Goal: Obtain resource: Download file/media

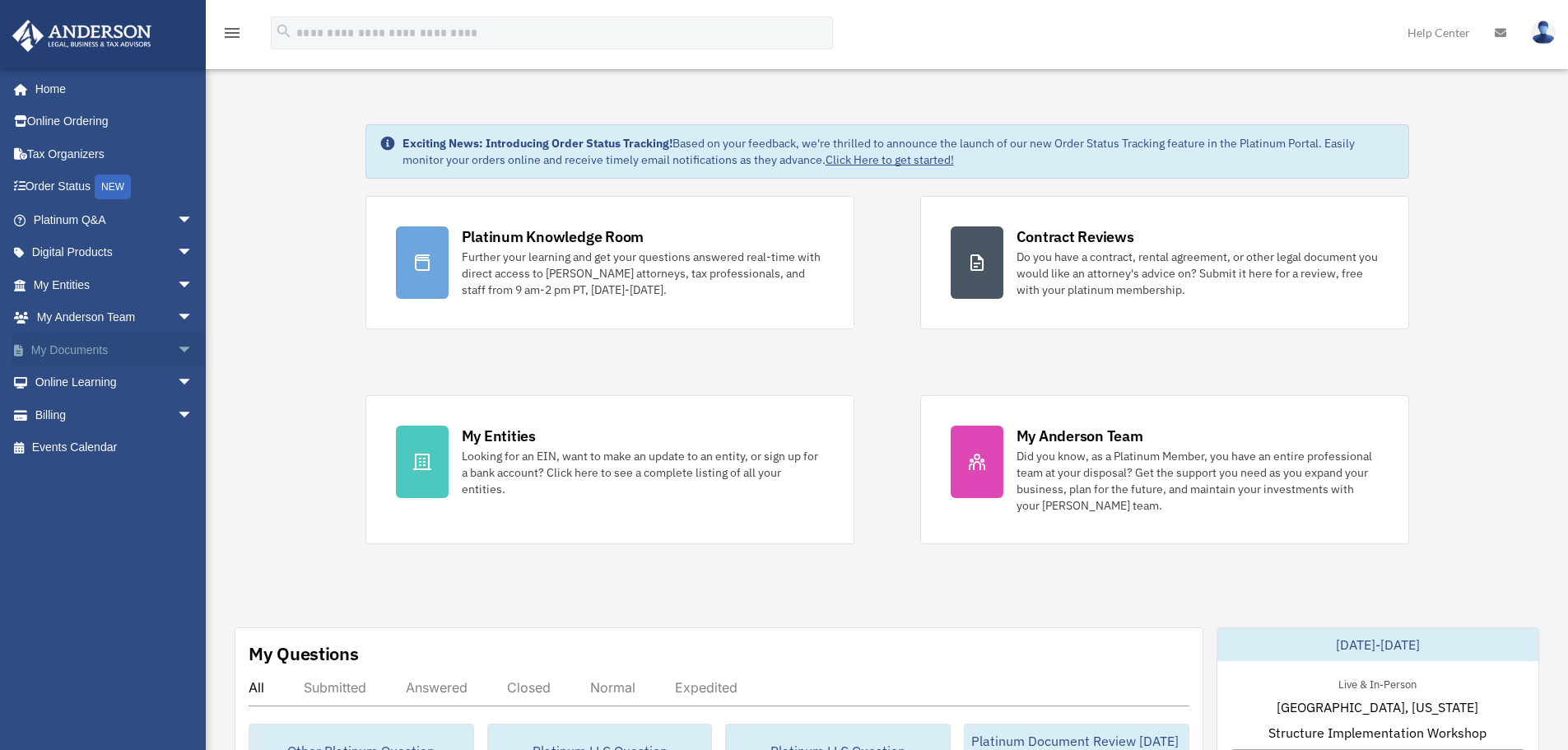
click at [156, 348] on link "My Documents arrow_drop_down" at bounding box center [115, 349] width 207 height 33
click at [177, 350] on span "arrow_drop_down" at bounding box center [193, 350] width 33 height 34
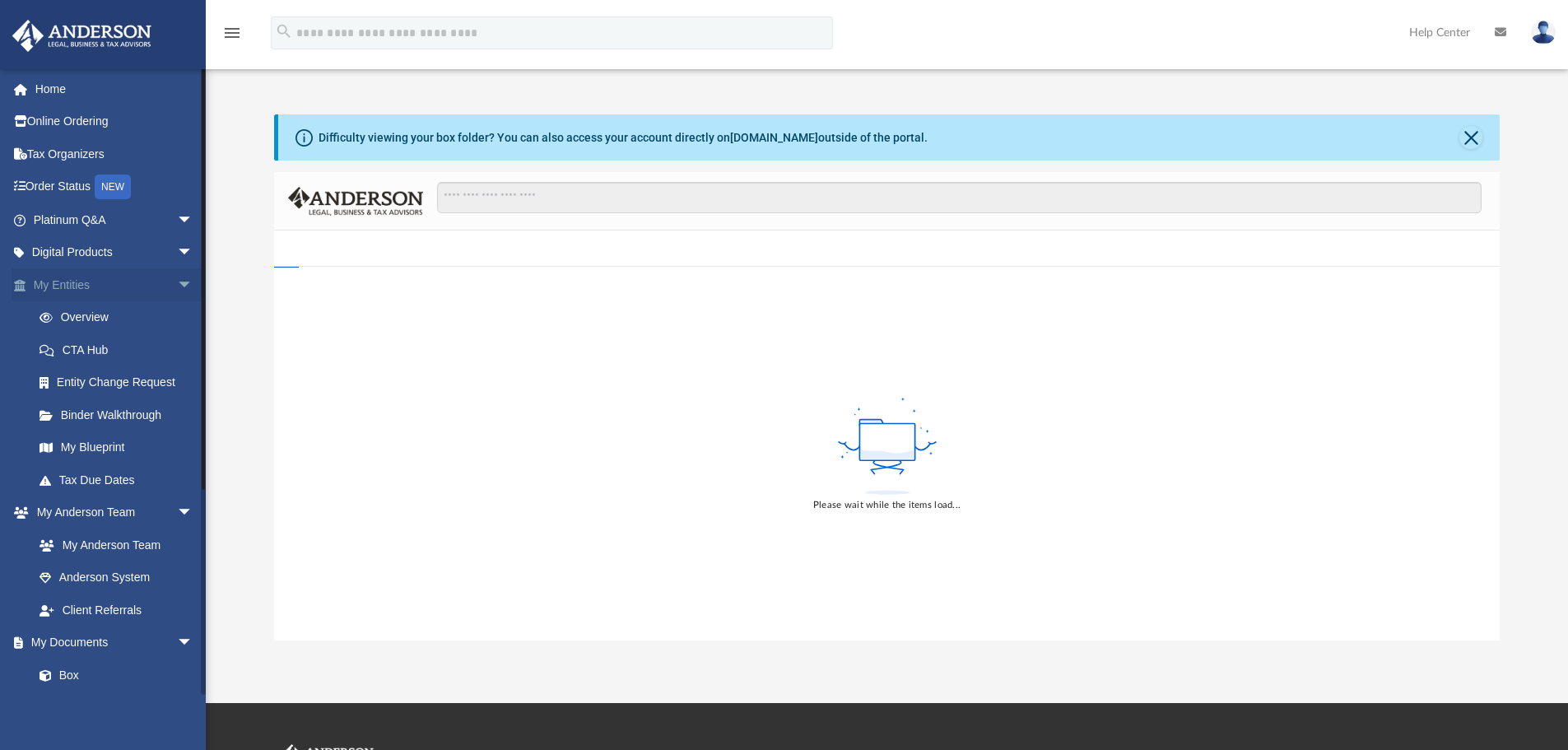
click at [177, 282] on span "arrow_drop_down" at bounding box center [193, 286] width 33 height 34
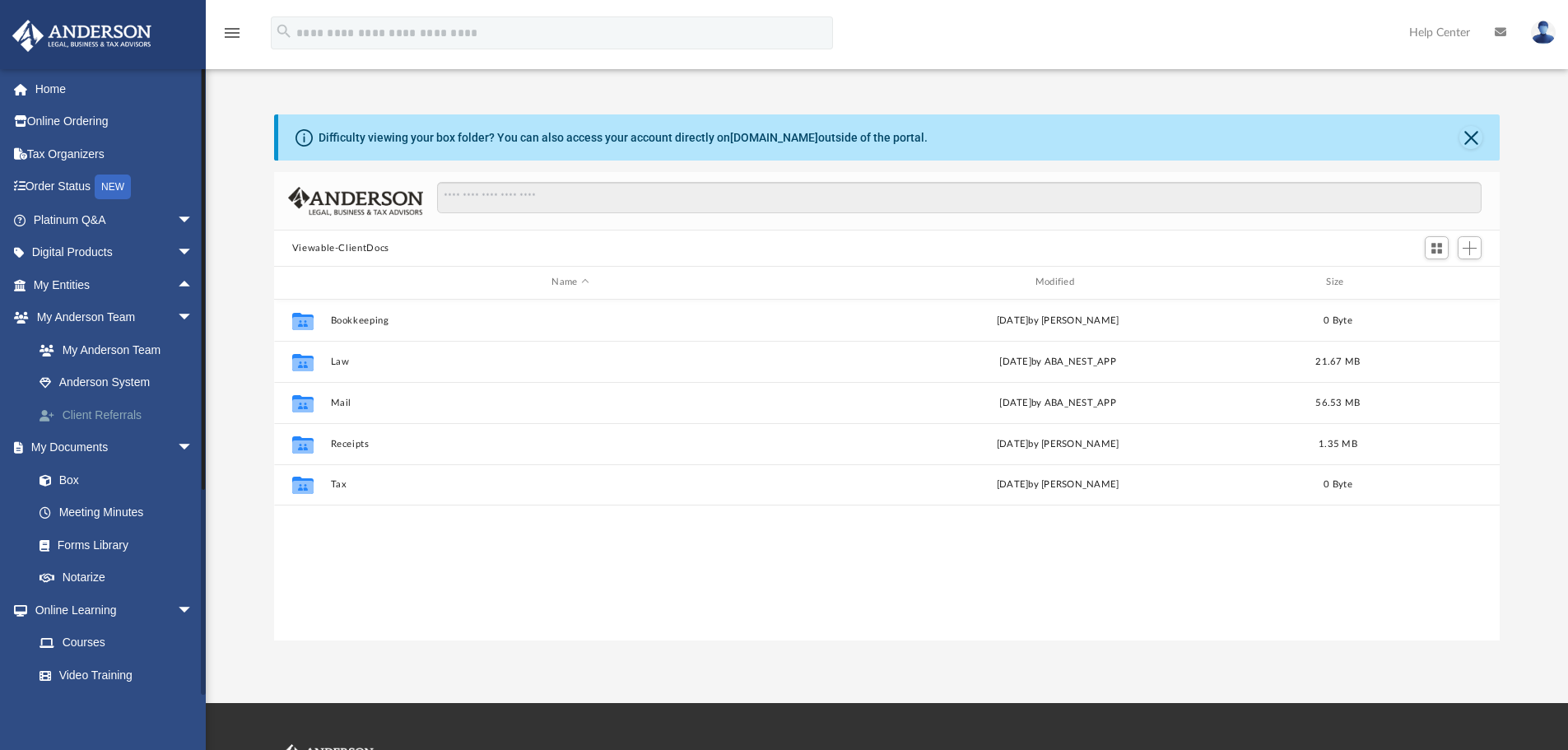
scroll to position [362, 1213]
click at [80, 474] on link "Box" at bounding box center [120, 480] width 195 height 33
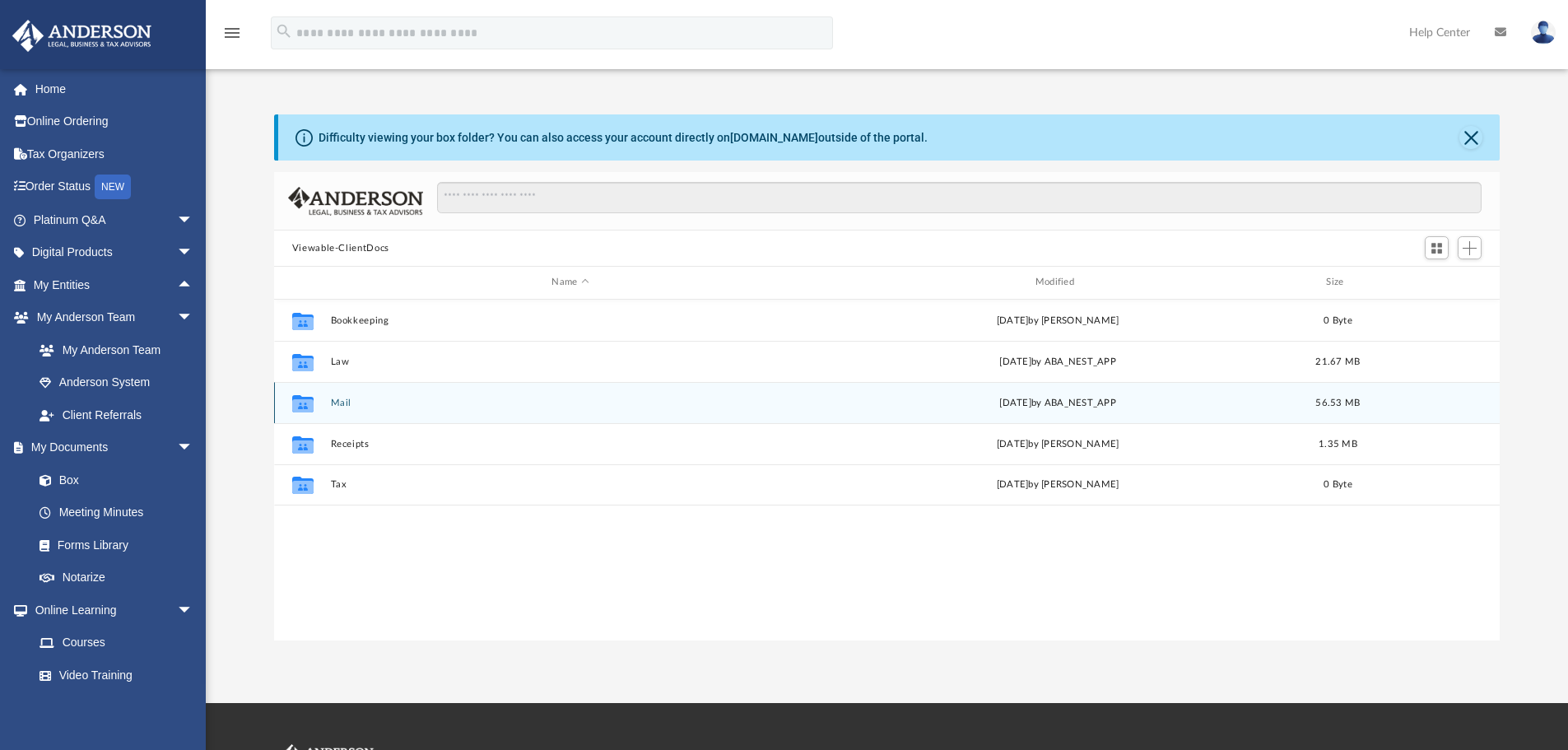
click at [334, 405] on button "Mail" at bounding box center [570, 403] width 480 height 11
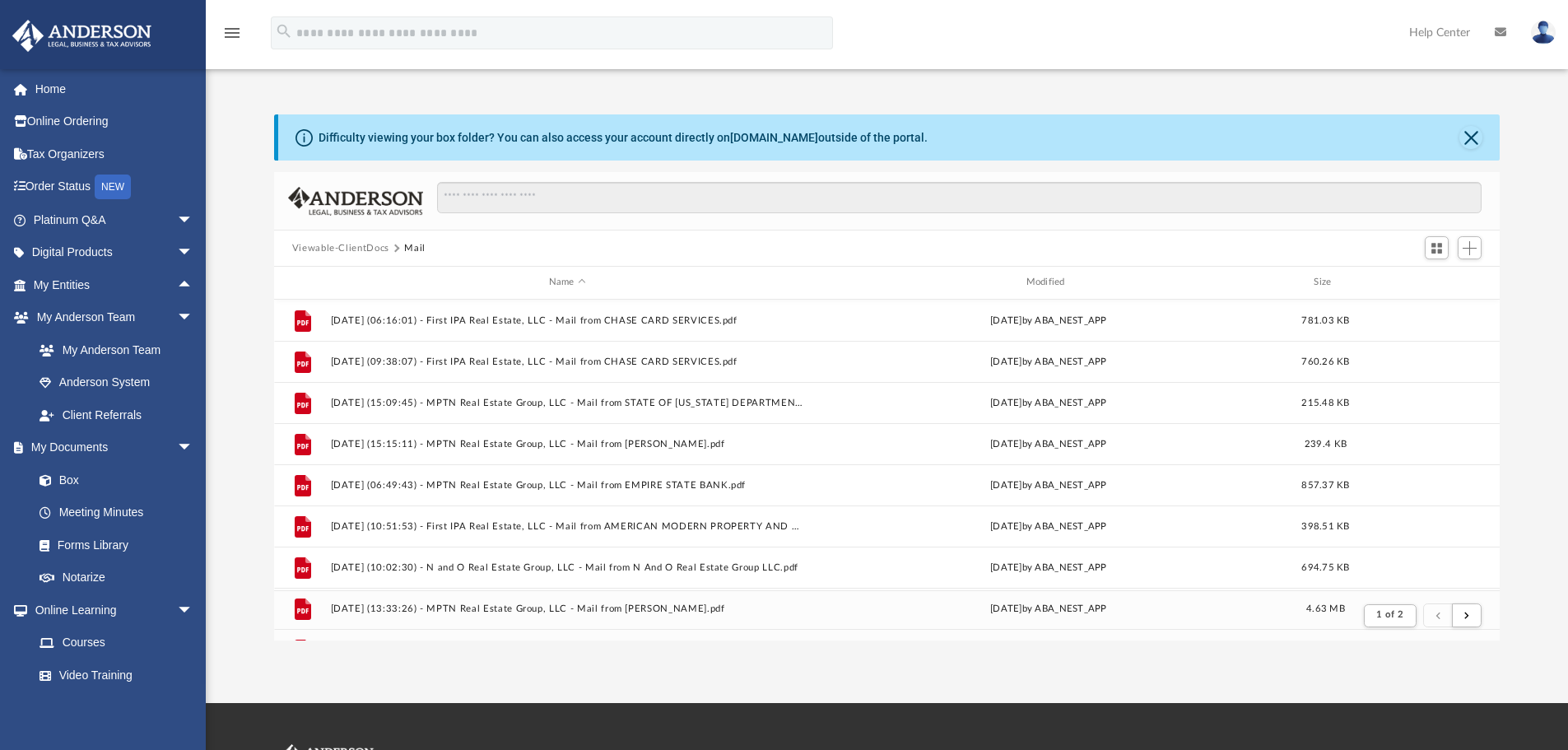
scroll to position [311, 1213]
click at [1476, 610] on button "submit" at bounding box center [1467, 615] width 30 height 24
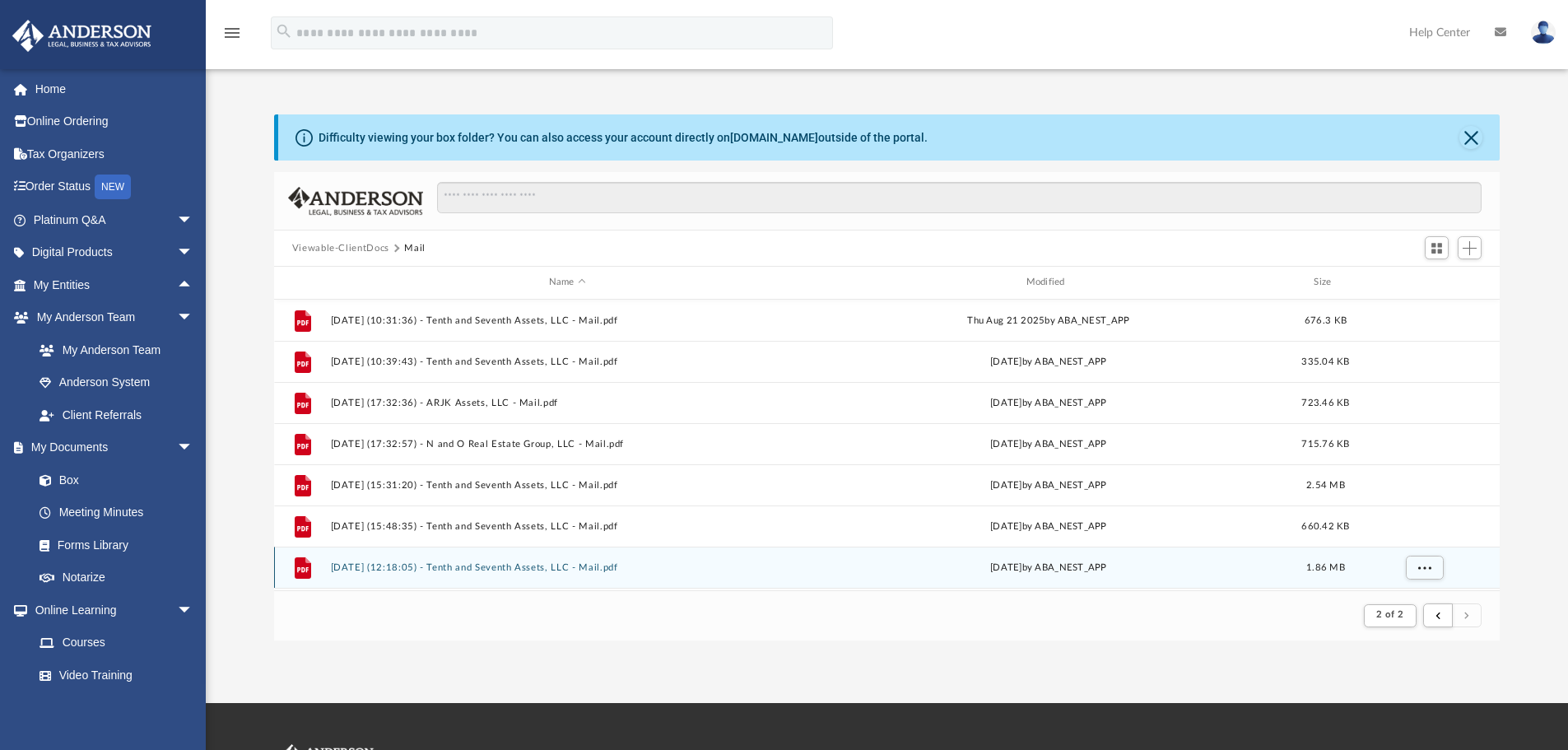
click at [488, 569] on button "2025.09.16 (12:18:05) - Tenth and Seventh Assets, LLC - Mail.pdf" at bounding box center [567, 568] width 474 height 11
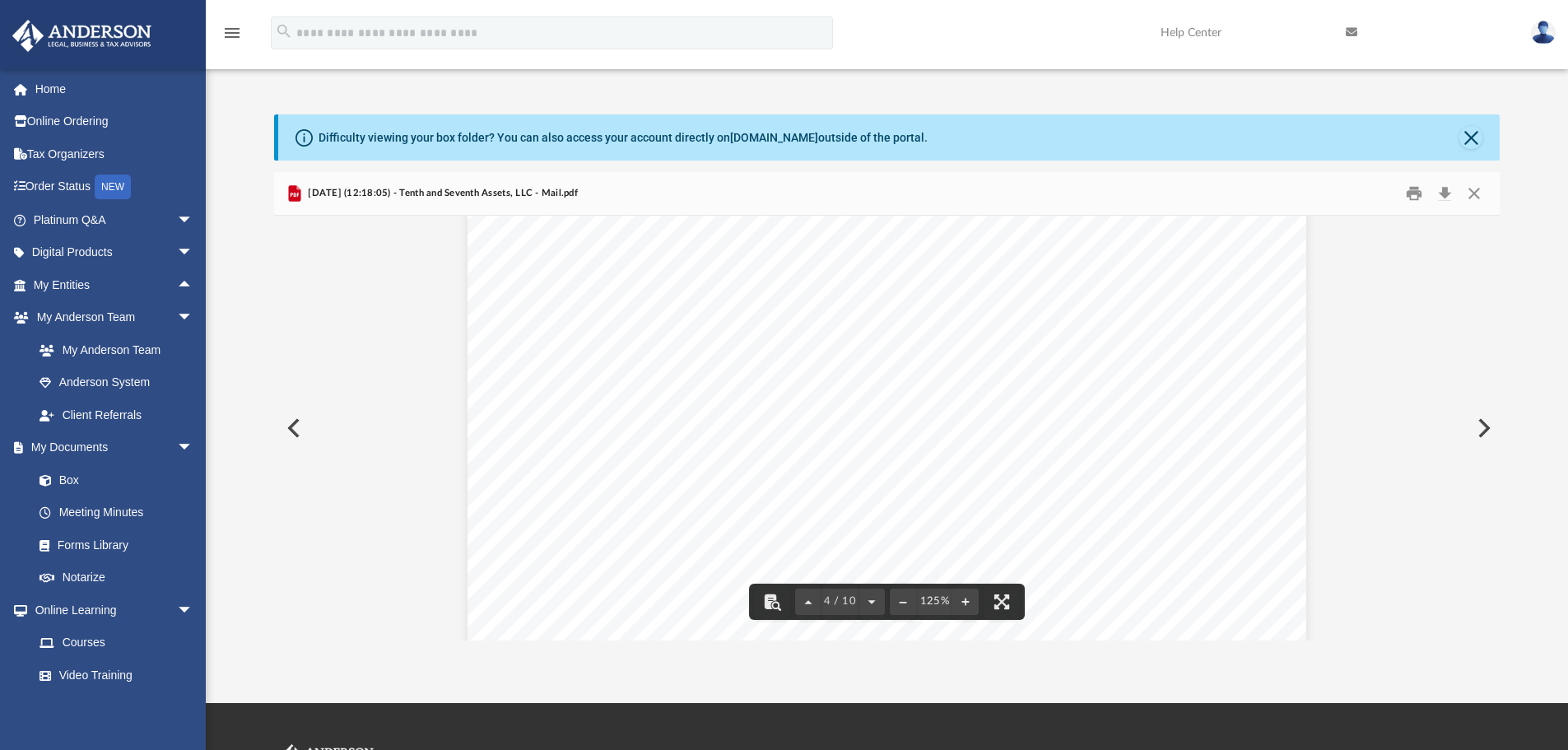
scroll to position [3624, 0]
click at [1473, 186] on button "Close" at bounding box center [1473, 194] width 30 height 26
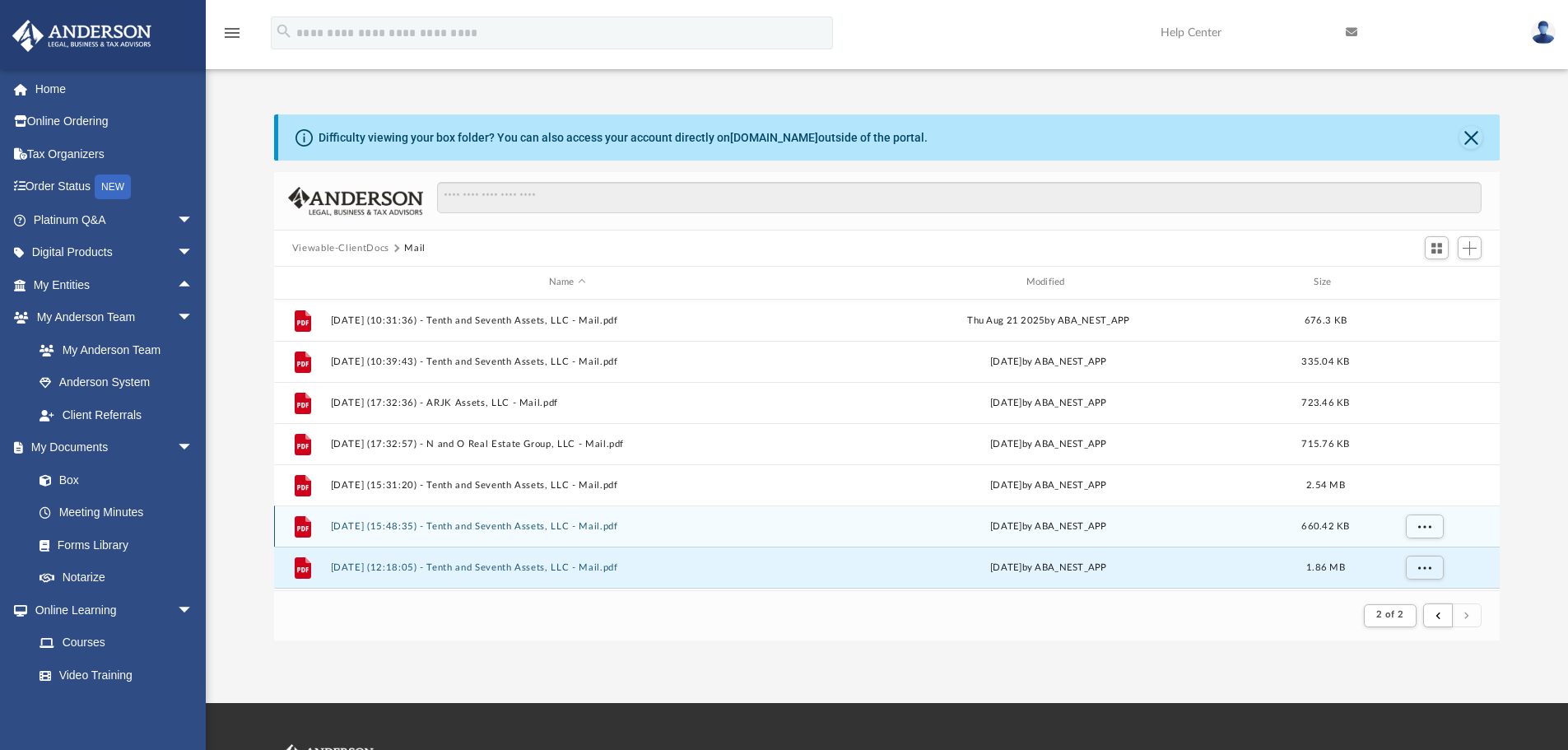
click at [491, 524] on button "2025.09.15 (15:48:35) - Tenth and Seventh Assets, LLC - Mail.pdf" at bounding box center [567, 527] width 474 height 11
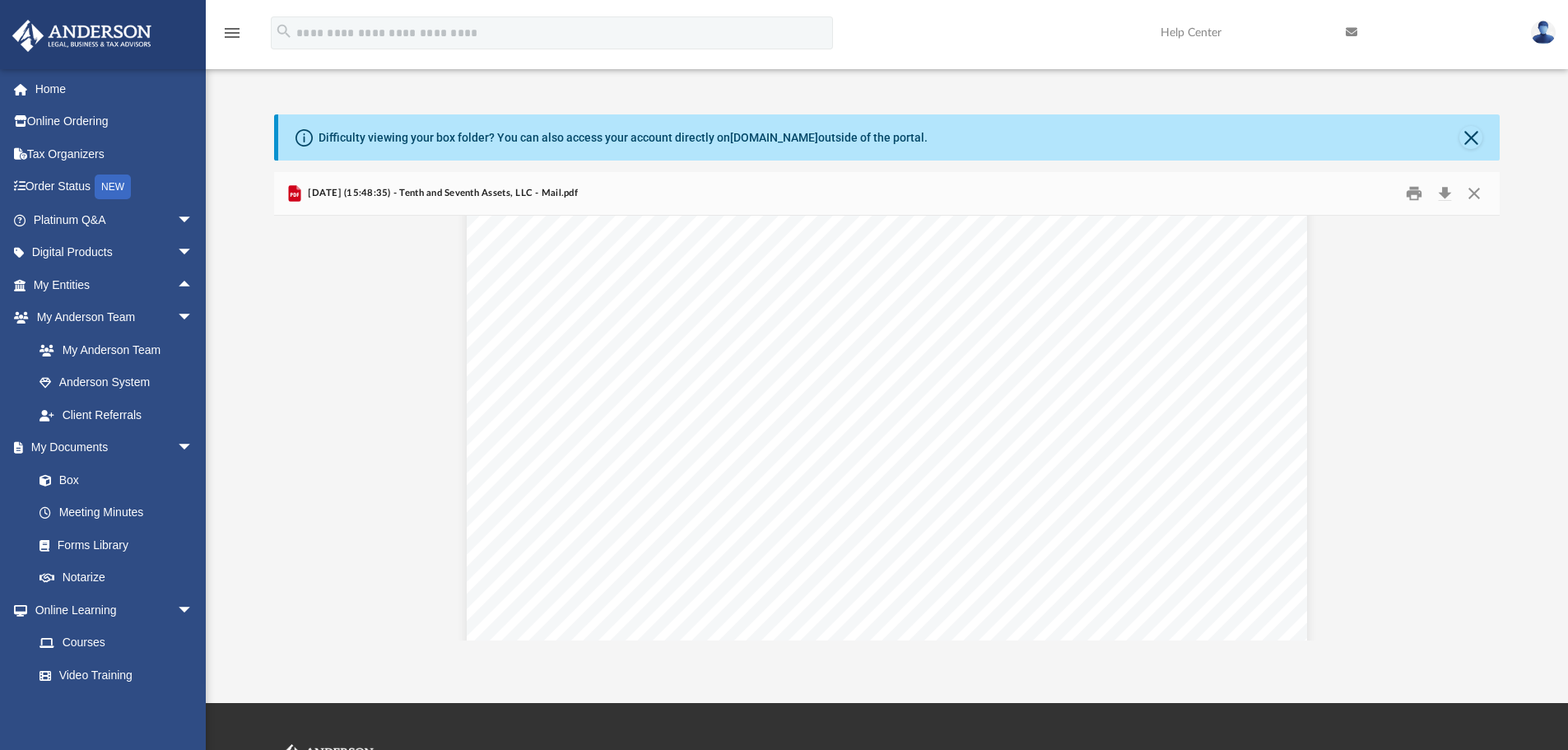
scroll to position [0, 0]
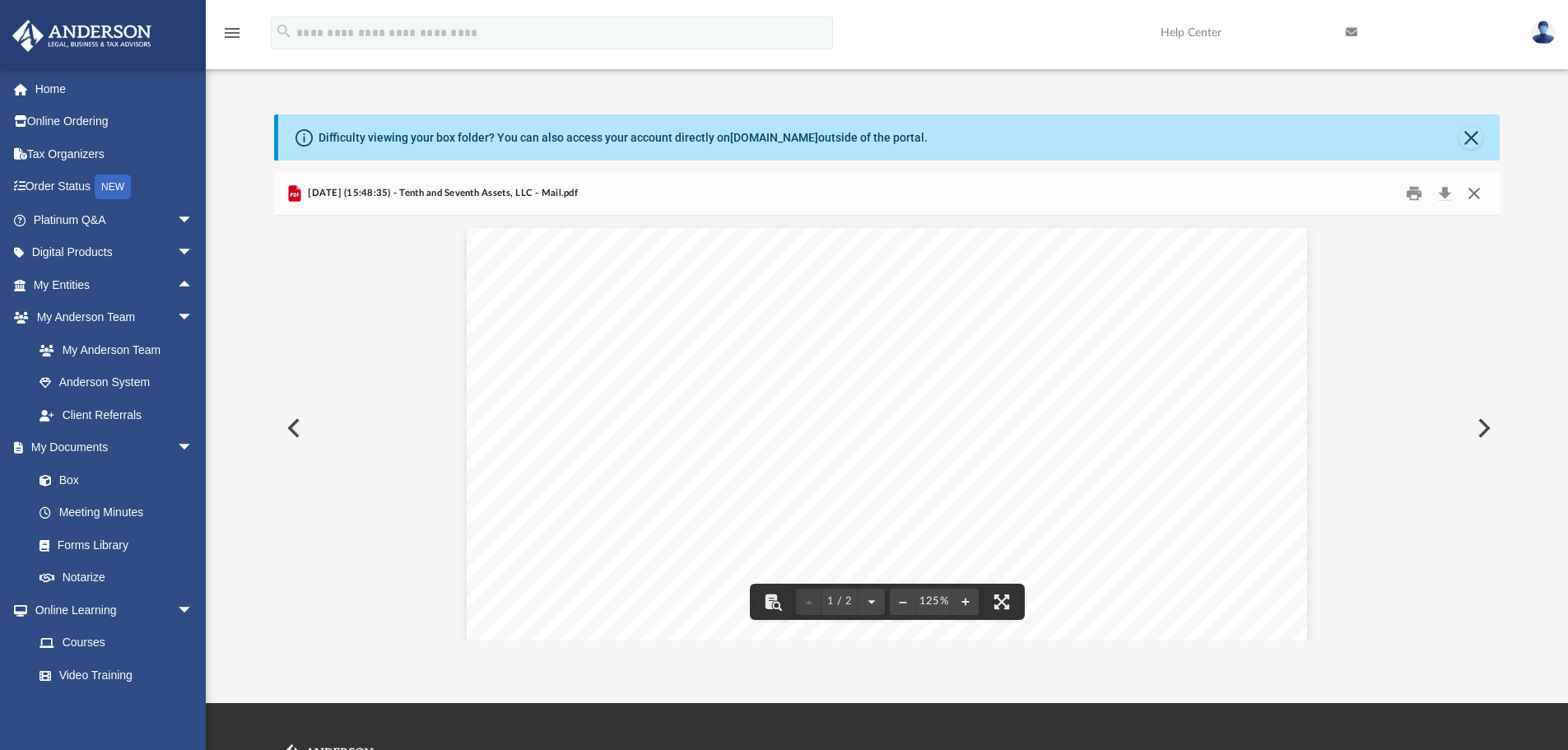
click at [1470, 197] on button "Close" at bounding box center [1473, 194] width 30 height 26
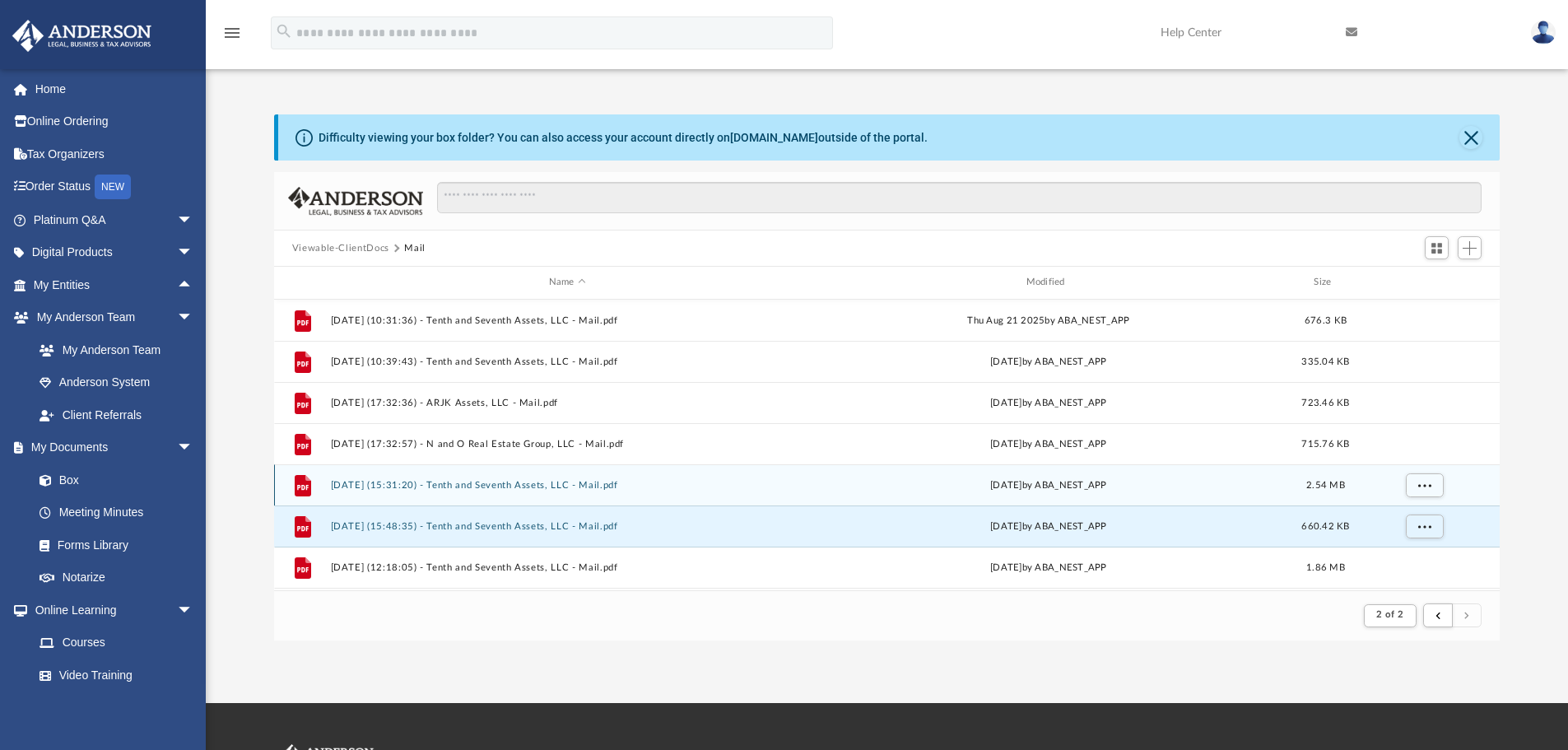
click at [430, 482] on button "2025.09.15 (15:31:20) - Tenth and Seventh Assets, LLC - Mail.pdf" at bounding box center [567, 485] width 474 height 11
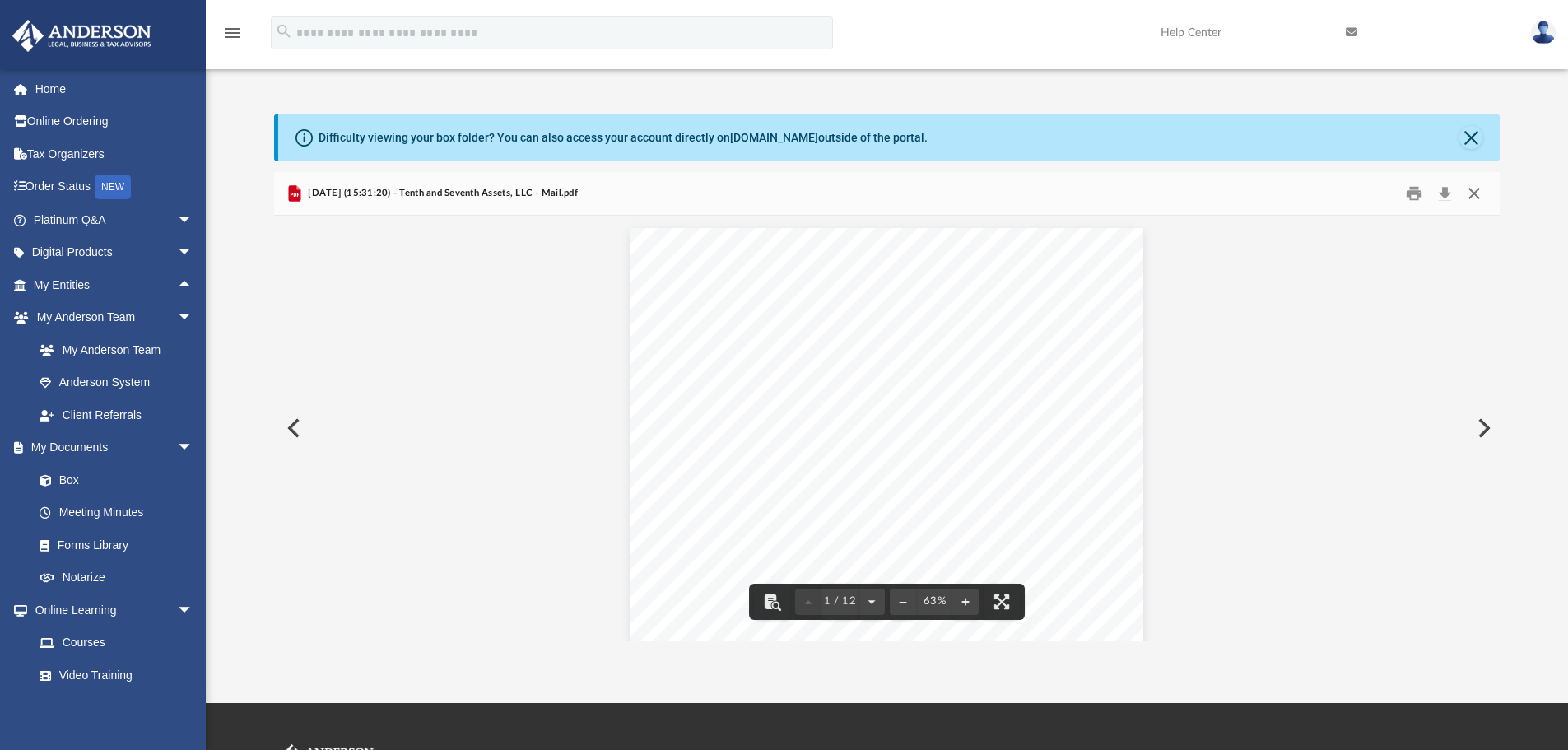
click at [1480, 193] on button "Close" at bounding box center [1473, 194] width 30 height 26
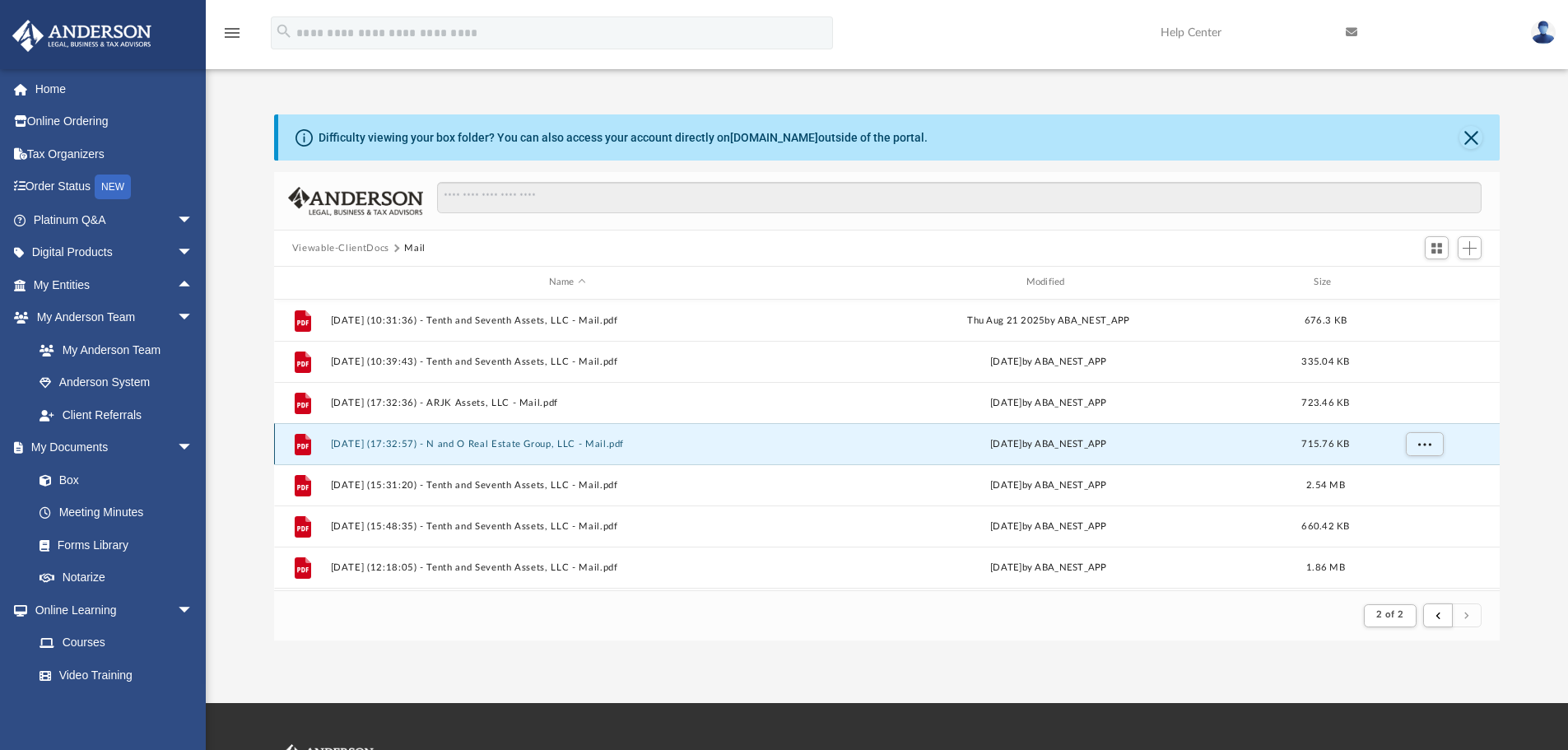
click at [540, 444] on button "2025.09.12 (17:32:57) - N and O Real Estate Group, LLC - Mail.pdf" at bounding box center [567, 444] width 474 height 11
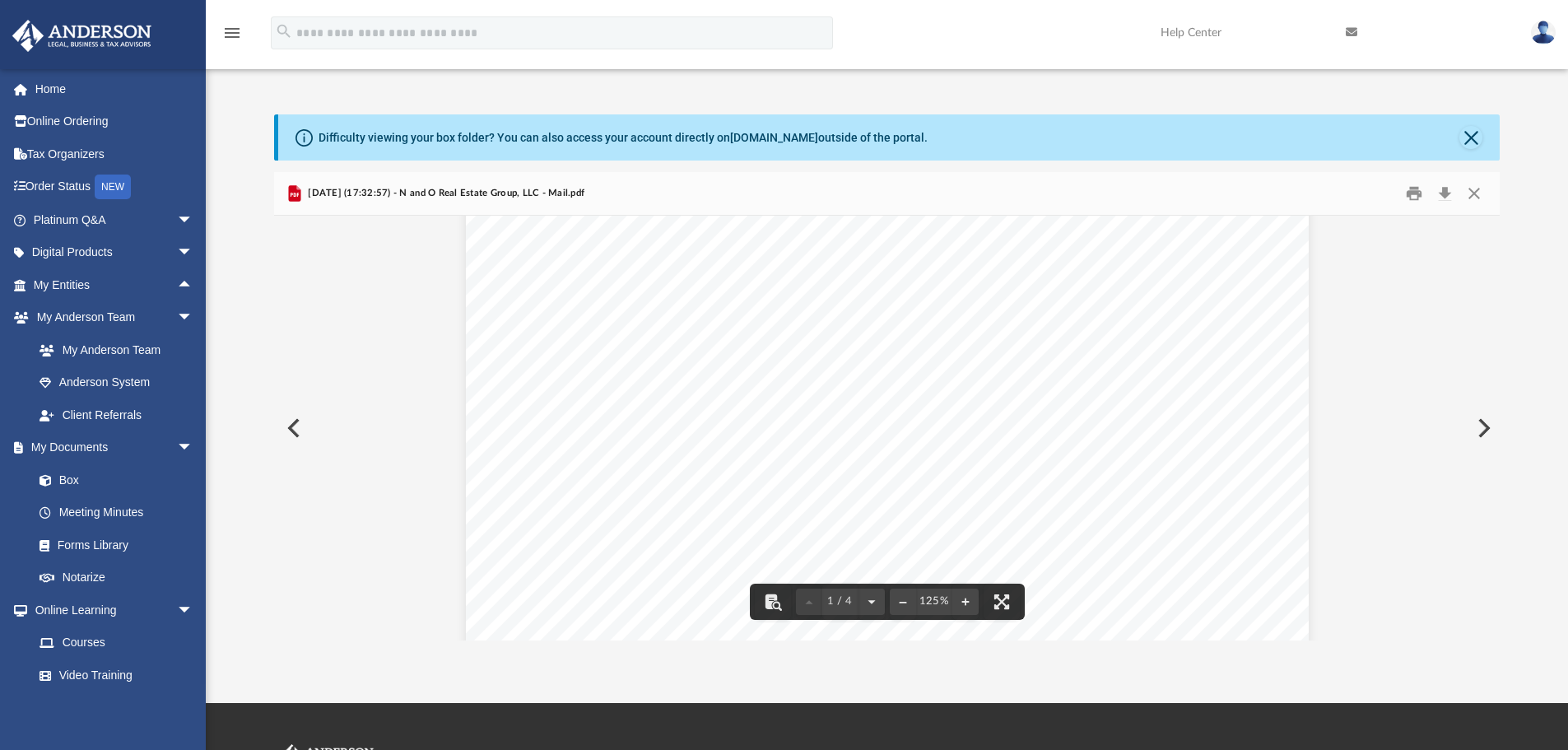
scroll to position [576, 0]
click at [1474, 200] on button "Close" at bounding box center [1473, 194] width 30 height 26
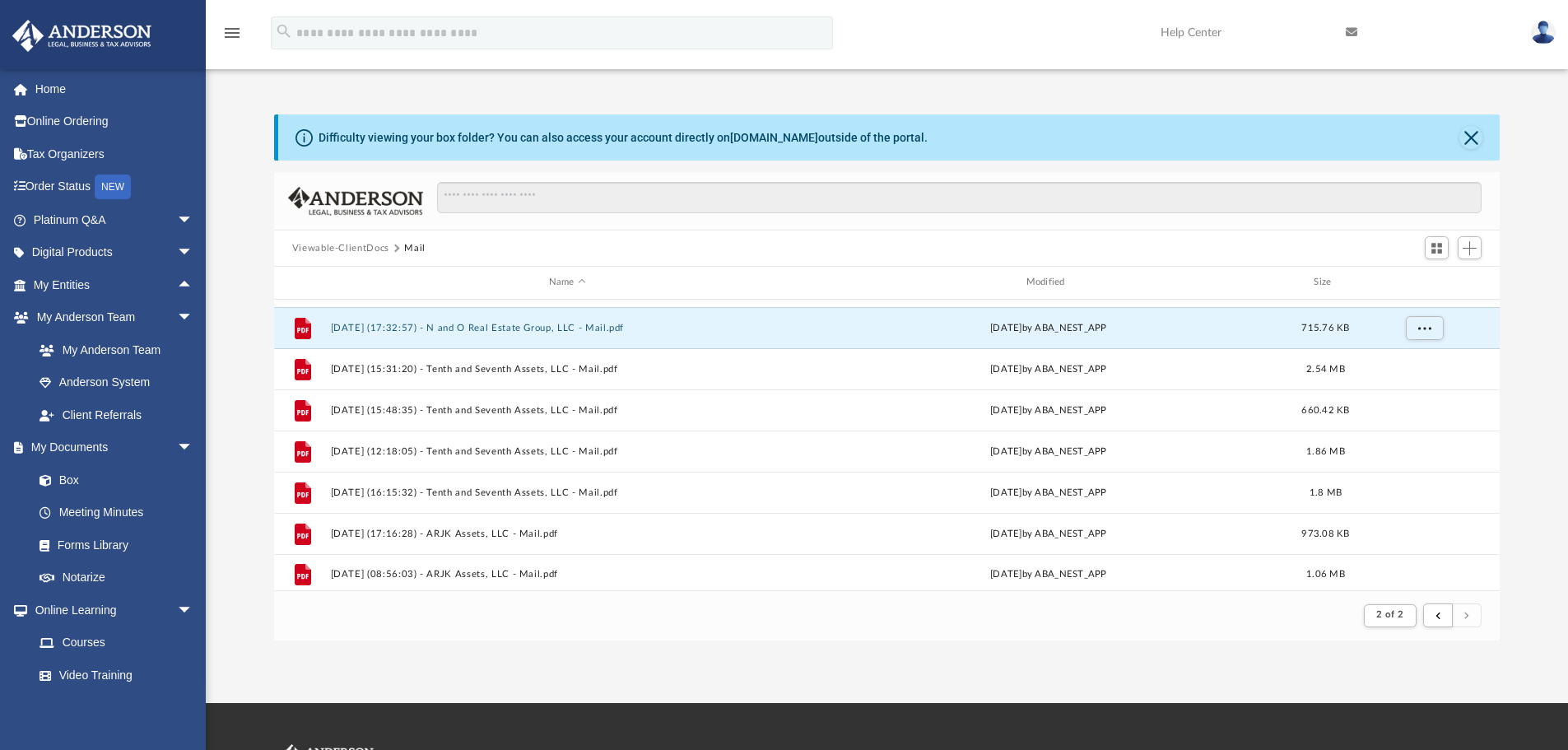
scroll to position [121, 0]
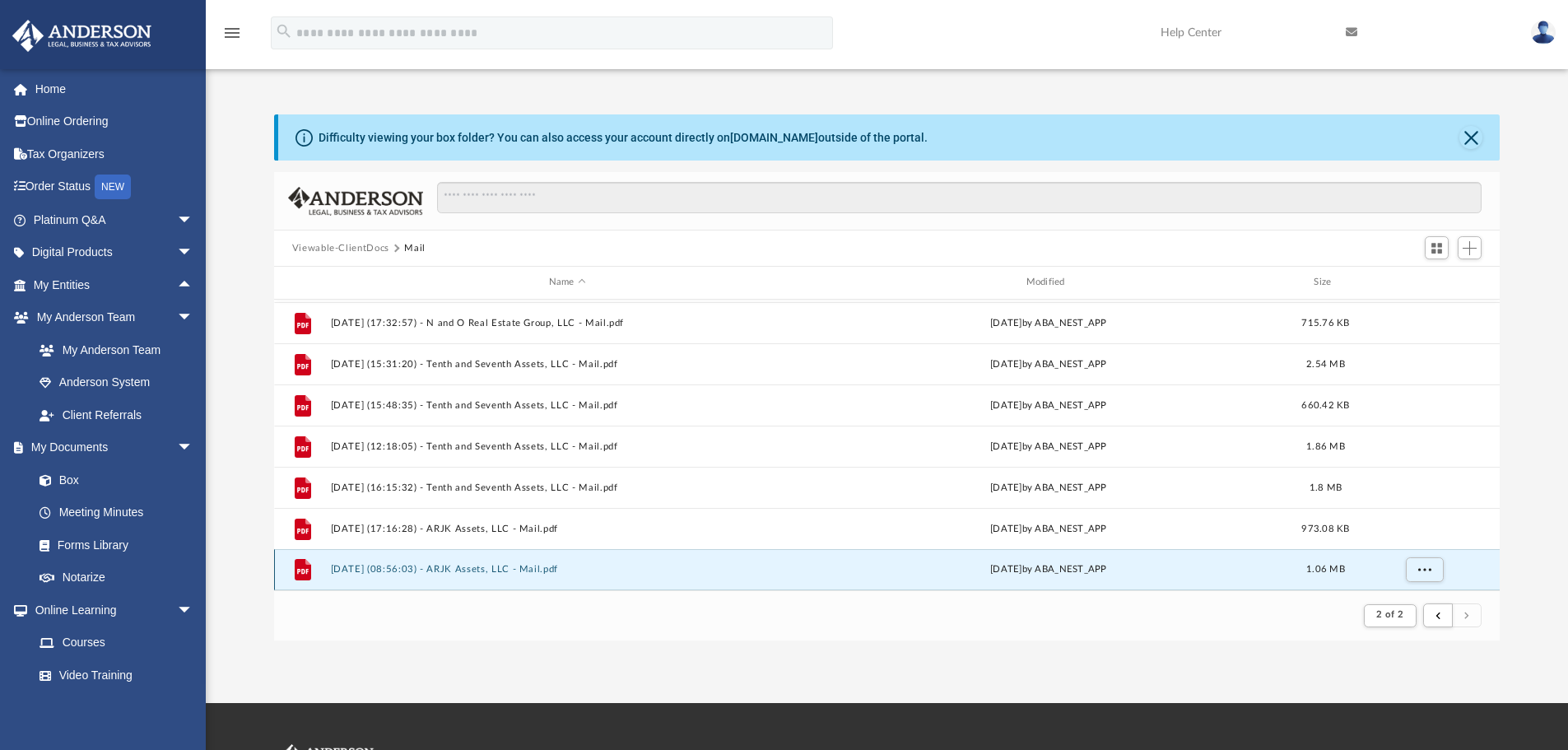
click at [407, 565] on button "2025.09.25 (08:56:03) - ARJK Assets, LLC - Mail.pdf" at bounding box center [567, 569] width 474 height 11
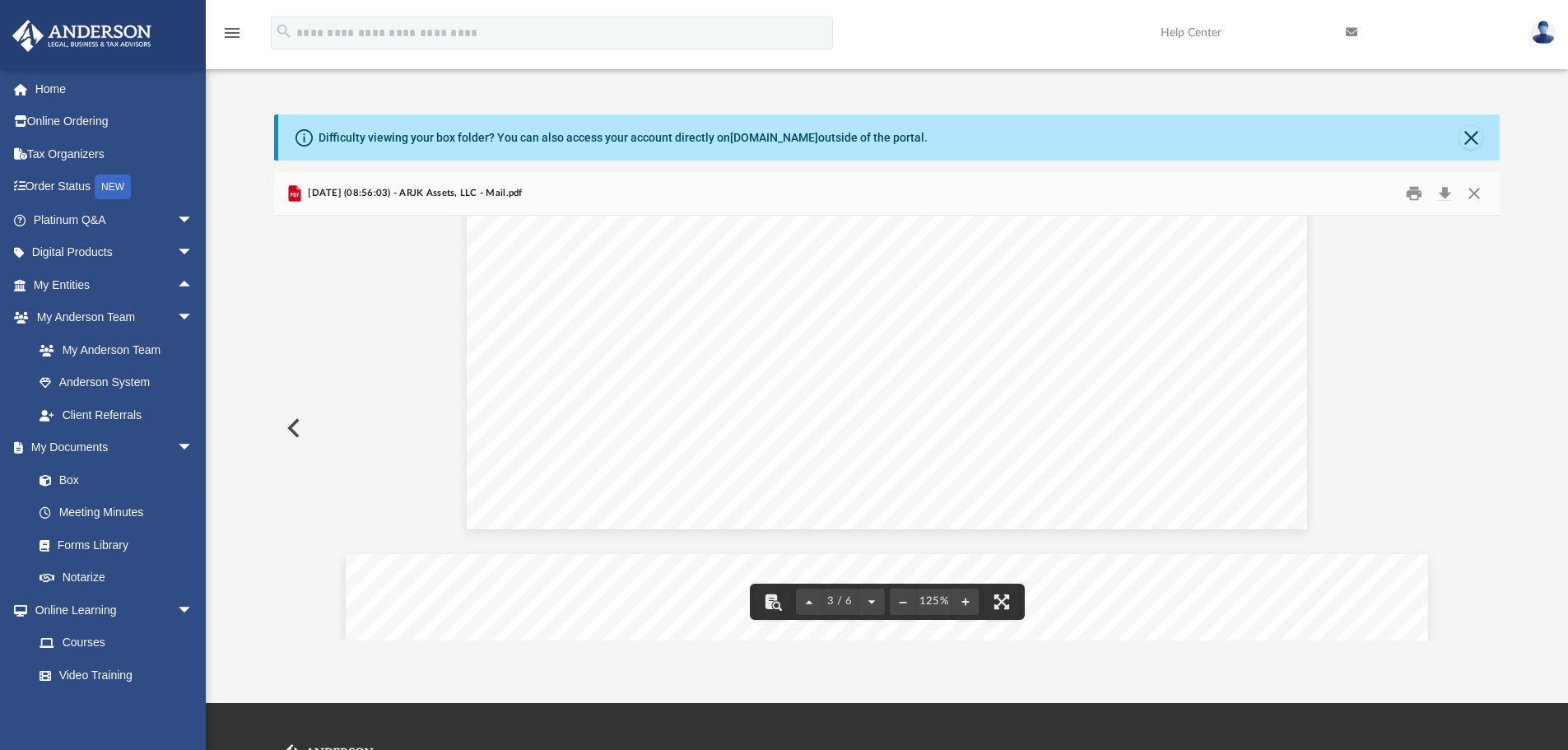
scroll to position [2015, 0]
click at [1469, 191] on button "Close" at bounding box center [1473, 194] width 30 height 26
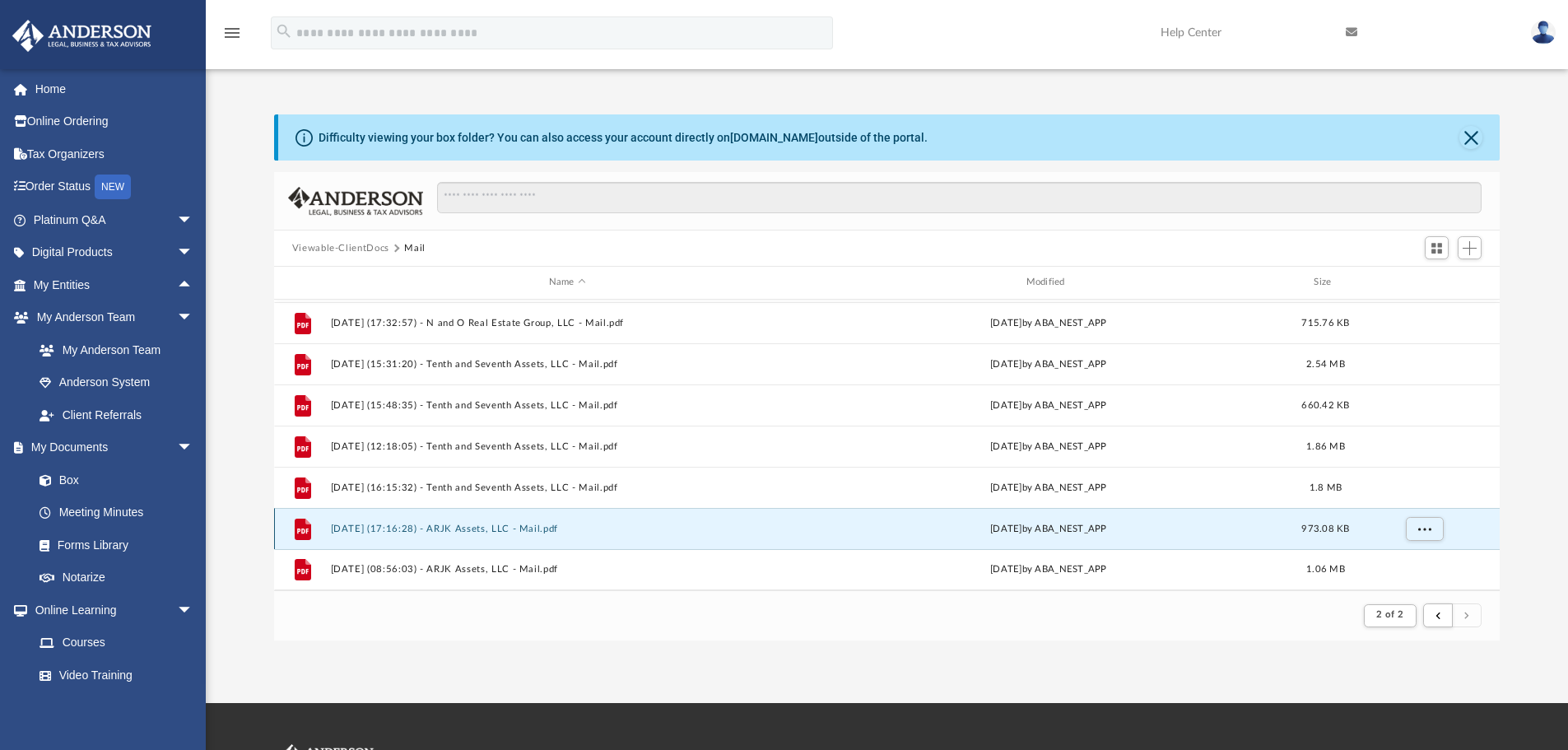
click at [445, 531] on button "2025.09.24 (17:16:28) - ARJK Assets, LLC - Mail.pdf" at bounding box center [567, 529] width 474 height 11
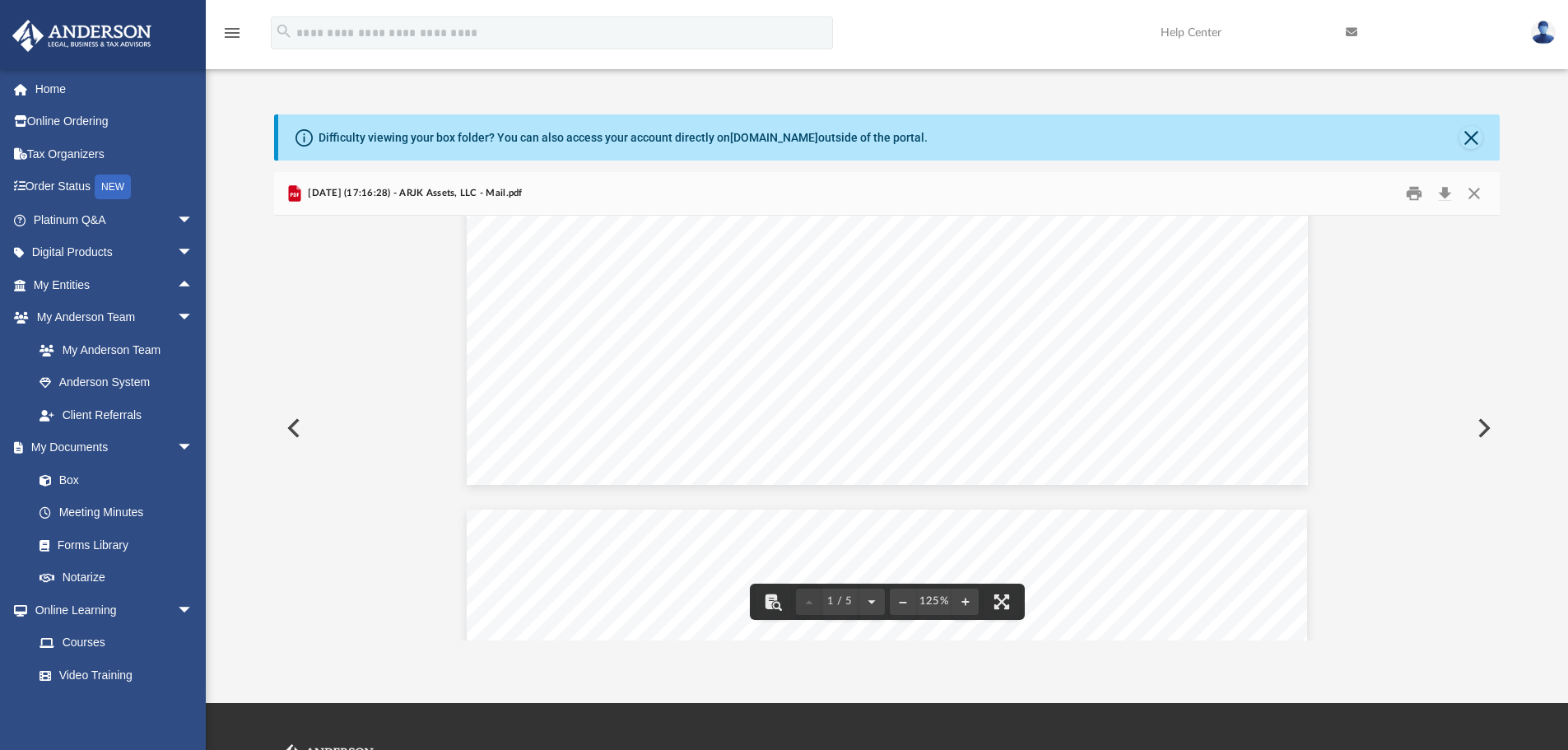
scroll to position [247, 0]
click at [1408, 193] on button "Print" at bounding box center [1414, 194] width 33 height 26
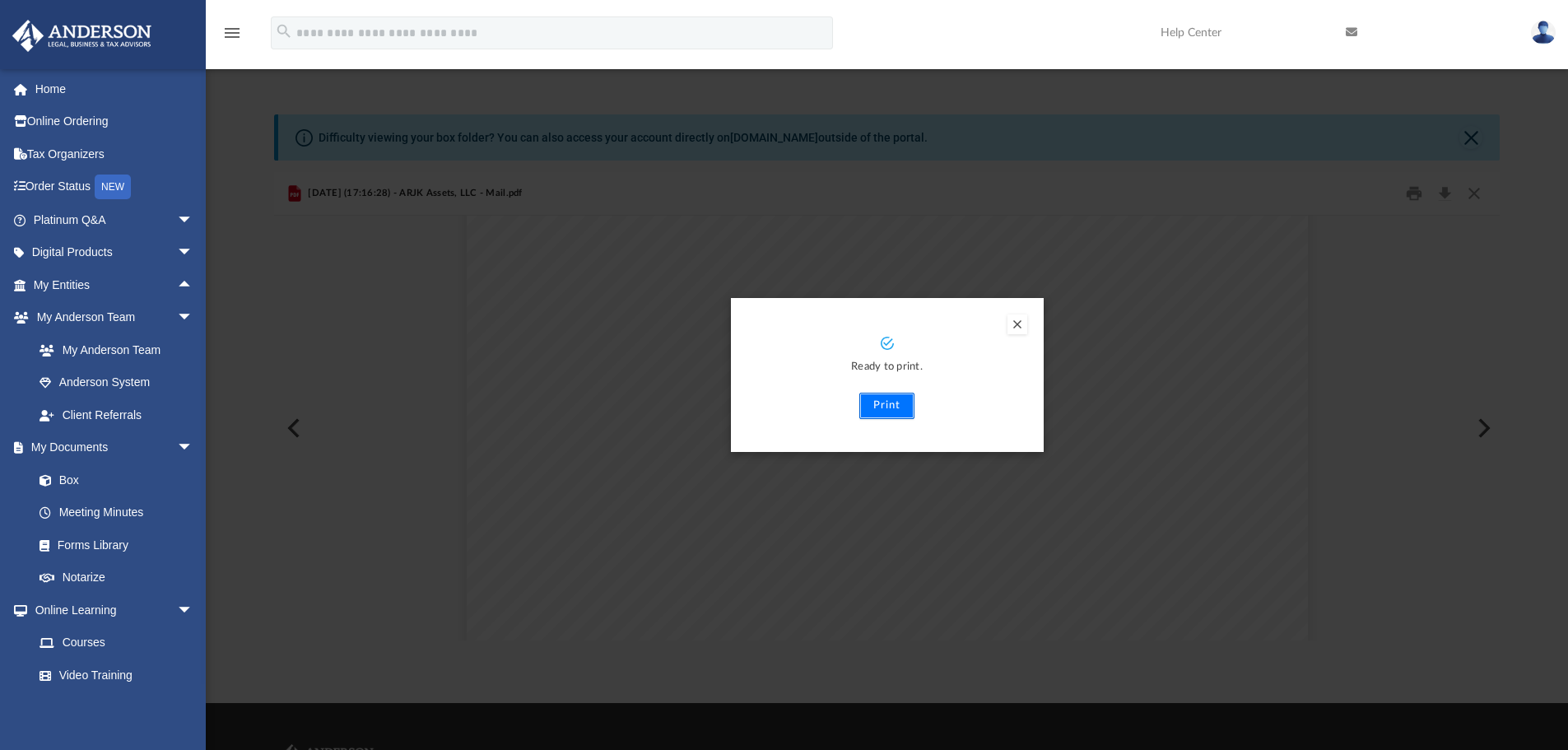
click at [888, 401] on button "Print" at bounding box center [887, 406] width 55 height 26
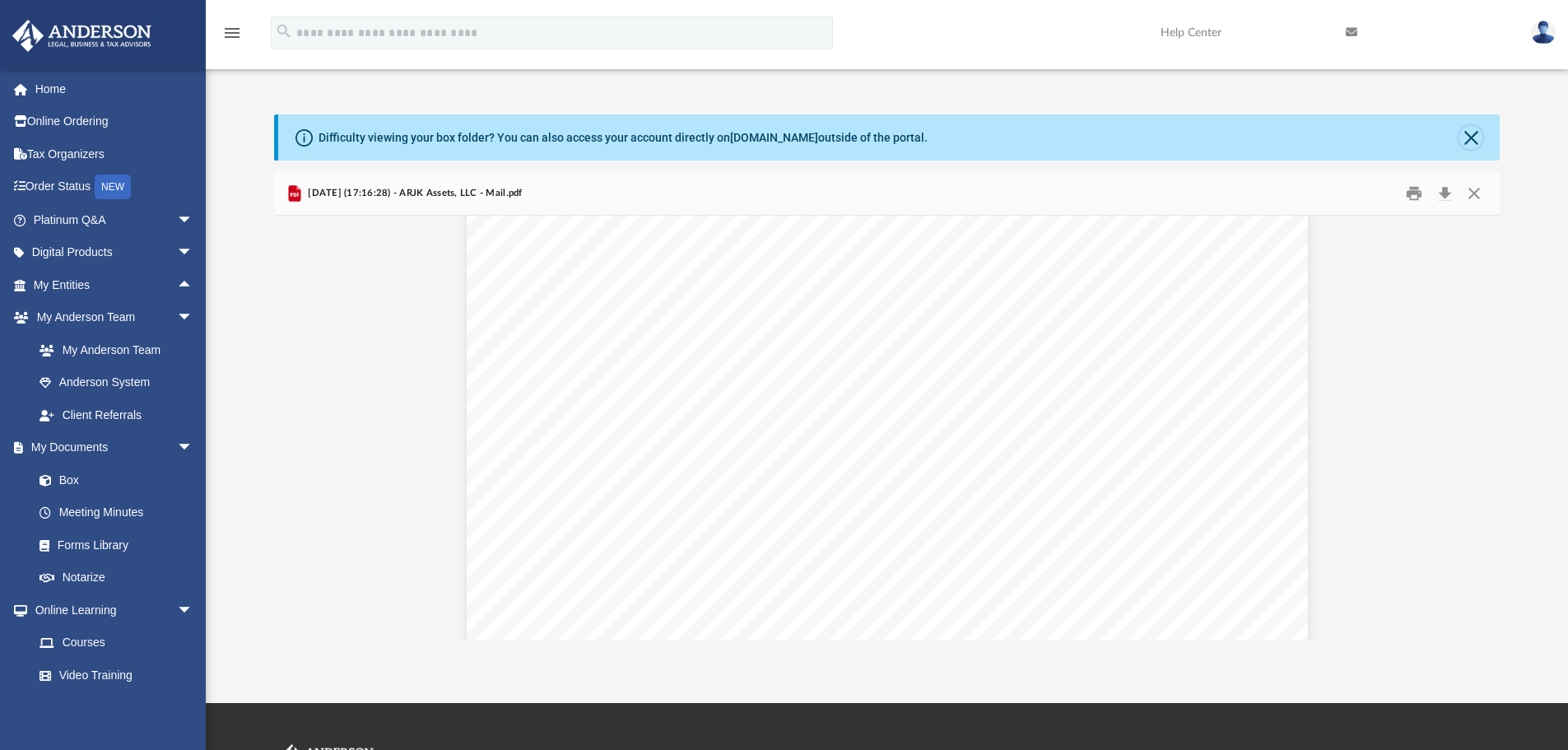
drag, startPoint x: 1481, startPoint y: 141, endPoint x: 1107, endPoint y: 137, distance: 374.0
click at [1481, 141] on button "Close" at bounding box center [1470, 137] width 23 height 23
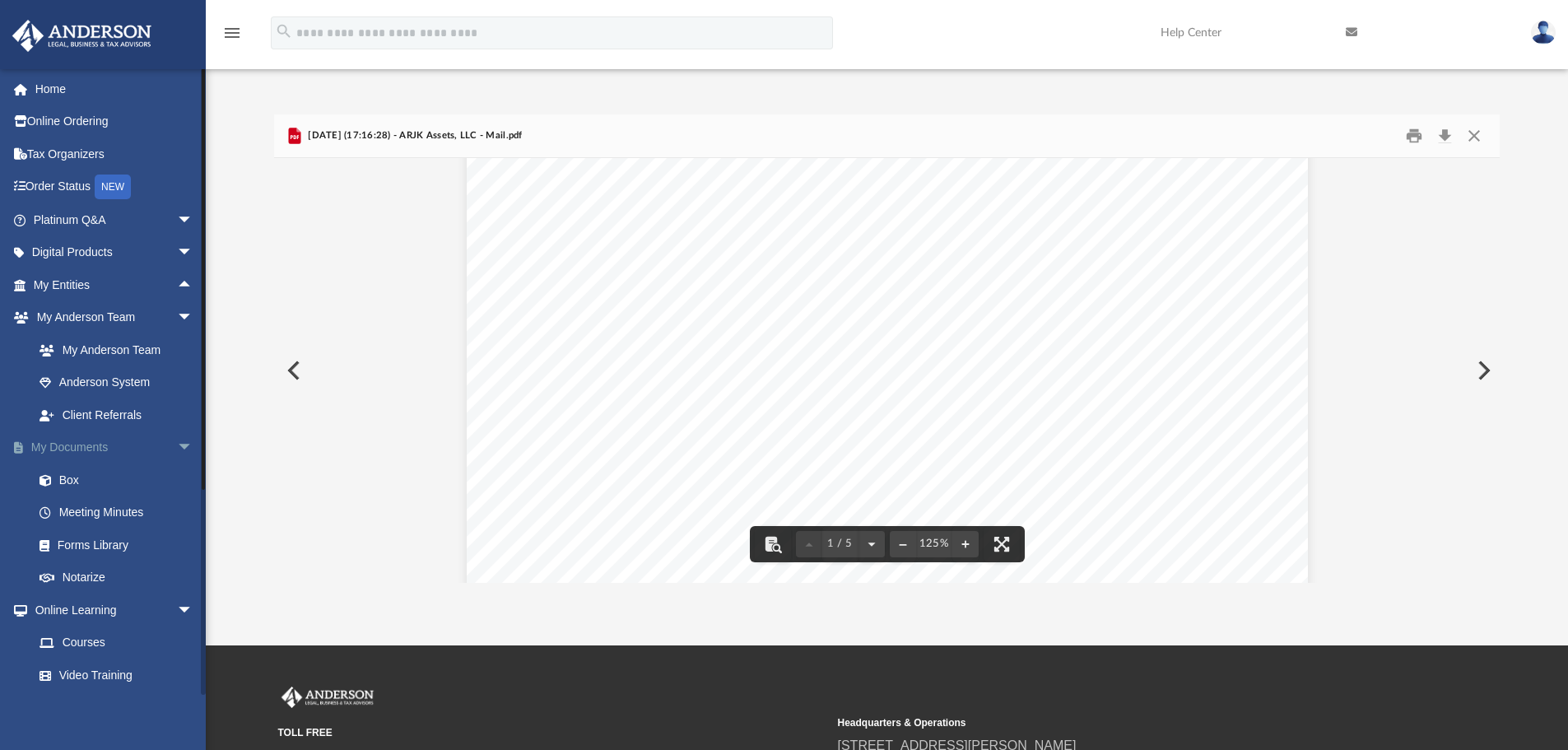
click at [177, 442] on span "arrow_drop_down" at bounding box center [193, 448] width 33 height 34
click at [177, 320] on span "arrow_drop_down" at bounding box center [193, 319] width 33 height 34
click at [177, 509] on span "arrow_drop_down" at bounding box center [193, 514] width 33 height 34
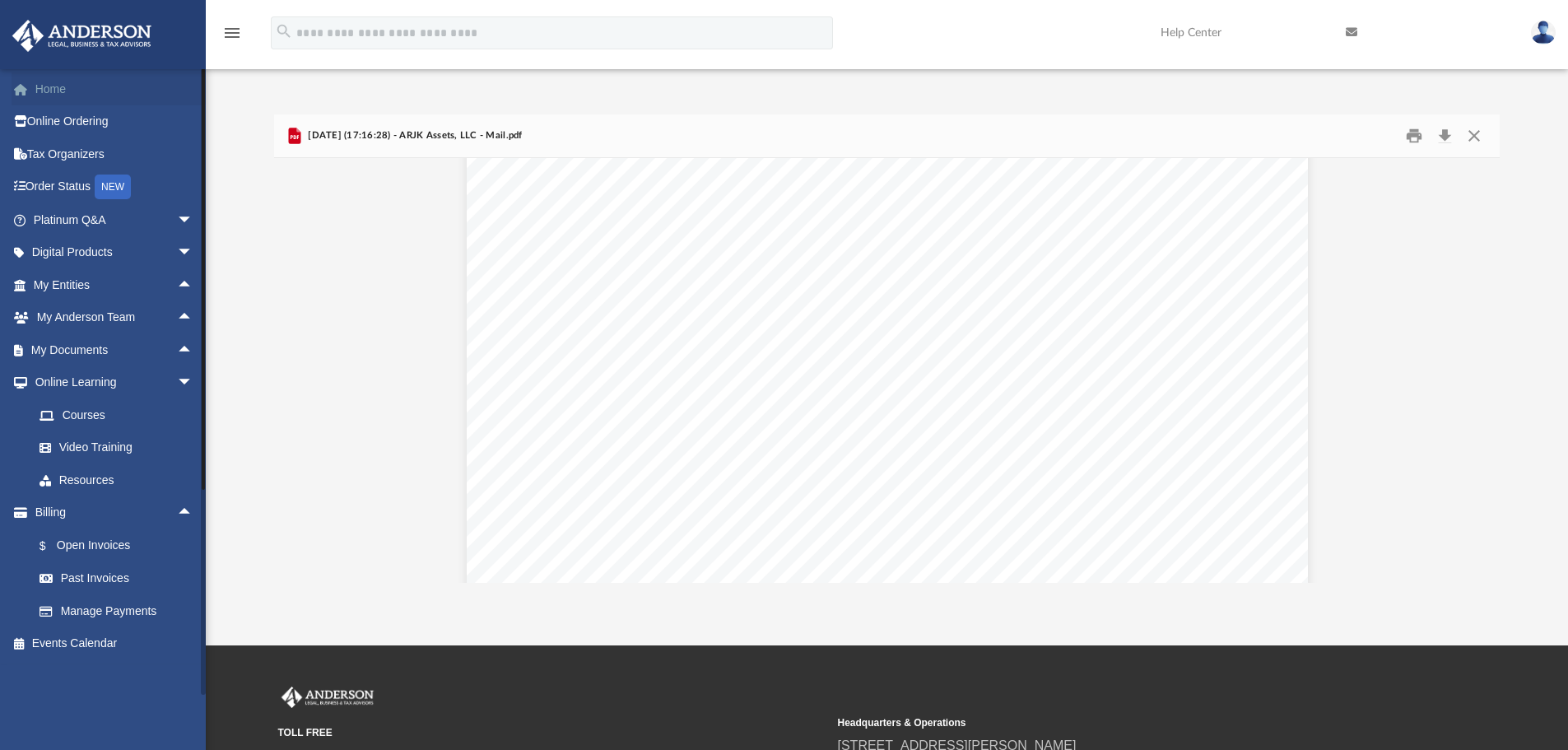
click at [61, 89] on link "Home" at bounding box center [115, 89] width 207 height 33
